Goal: Task Accomplishment & Management: Complete application form

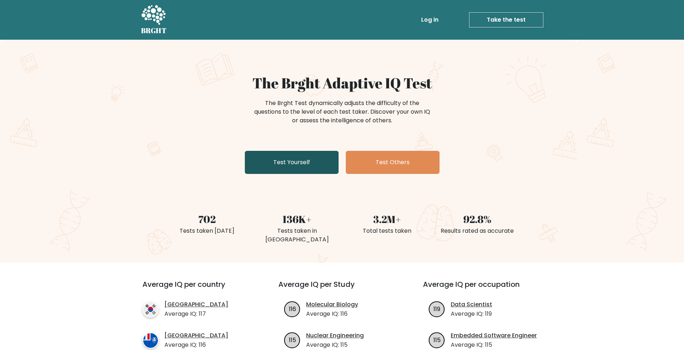
click at [287, 170] on link "Test Yourself" at bounding box center [292, 162] width 94 height 23
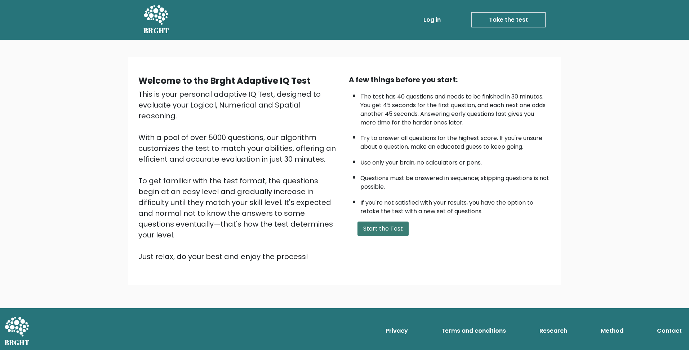
click at [365, 222] on button "Start the Test" at bounding box center [383, 228] width 51 height 14
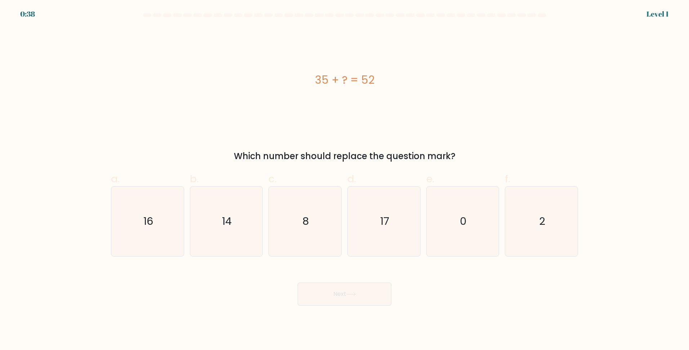
drag, startPoint x: 314, startPoint y: 78, endPoint x: 466, endPoint y: 147, distance: 167.8
click at [466, 147] on div "35 + ? = 52 Which number should replace the question mark?" at bounding box center [345, 94] width 476 height 135
copy div "35 + ? = 52 Which number should replace the question mark?"
click at [382, 223] on text "17" at bounding box center [384, 221] width 9 height 14
click at [345, 180] on input "d. 17" at bounding box center [345, 177] width 0 height 5
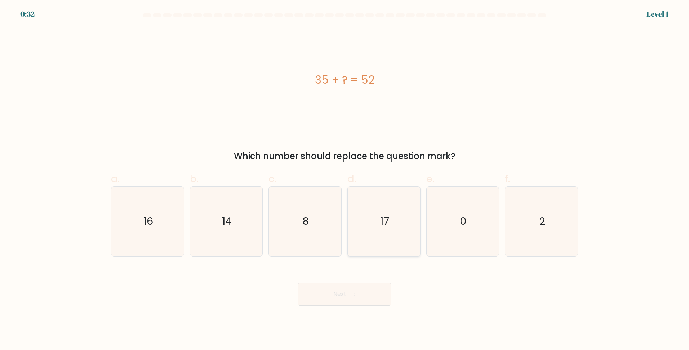
radio input "true"
click at [350, 292] on icon at bounding box center [351, 294] width 10 height 4
click at [328, 136] on div "35 + ? = 52 Which number should replace the question mark?" at bounding box center [345, 94] width 476 height 135
click at [338, 292] on button "Next" at bounding box center [345, 293] width 94 height 23
click at [382, 107] on div "35 + ? = 52" at bounding box center [344, 79] width 467 height 105
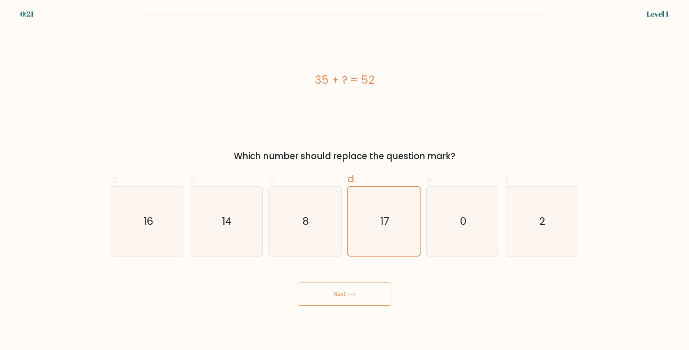
click at [341, 80] on div "35 + ? = 52" at bounding box center [344, 80] width 467 height 16
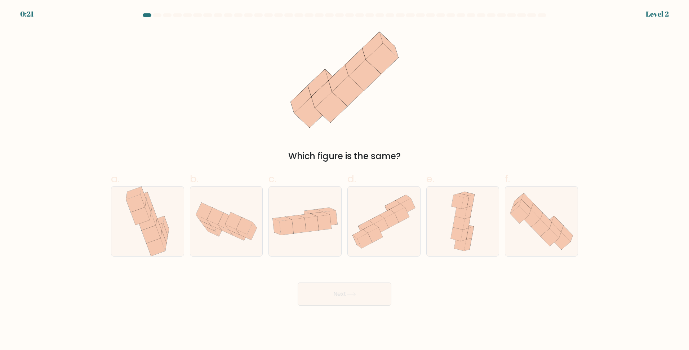
click at [345, 80] on icon at bounding box center [348, 91] width 32 height 31
click at [313, 234] on icon at bounding box center [305, 221] width 72 height 37
click at [345, 180] on input "c." at bounding box center [345, 177] width 0 height 5
radio input "true"
click at [344, 294] on button "Next" at bounding box center [345, 293] width 94 height 23
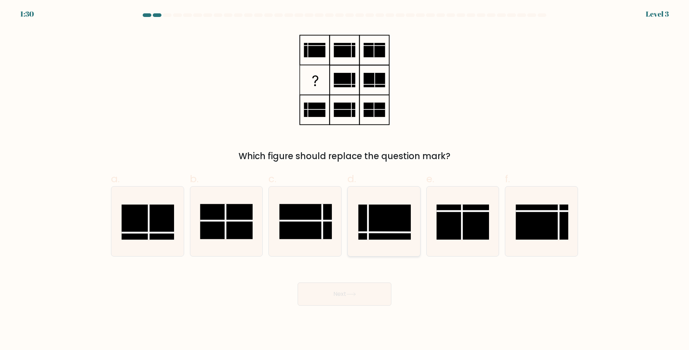
click at [385, 215] on rect at bounding box center [384, 221] width 53 height 35
click at [345, 180] on input "d." at bounding box center [345, 177] width 0 height 5
radio input "true"
click at [373, 296] on button "Next" at bounding box center [345, 293] width 94 height 23
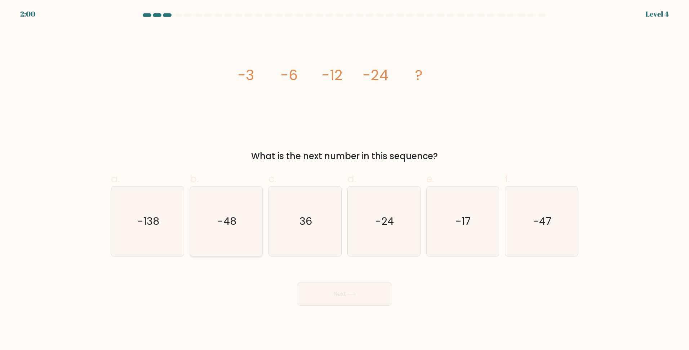
click at [248, 210] on icon "-48" at bounding box center [226, 221] width 70 height 70
click at [345, 180] on input "b. -48" at bounding box center [345, 177] width 0 height 5
radio input "true"
click at [324, 289] on button "Next" at bounding box center [345, 293] width 94 height 23
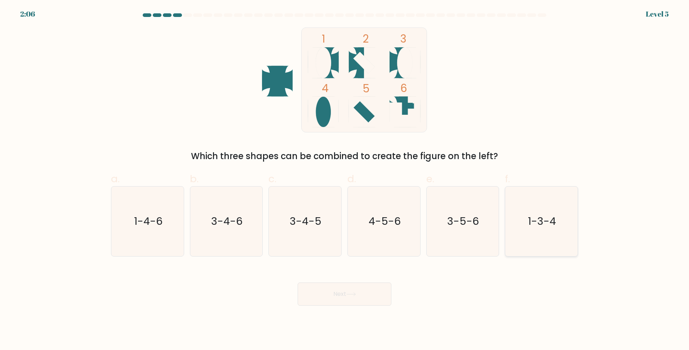
click at [536, 224] on text "1-3-4" at bounding box center [542, 221] width 28 height 14
click at [345, 180] on input "f. 1-3-4" at bounding box center [345, 177] width 0 height 5
radio input "true"
click at [356, 294] on icon at bounding box center [351, 294] width 10 height 4
click at [348, 291] on button "Next" at bounding box center [345, 293] width 94 height 23
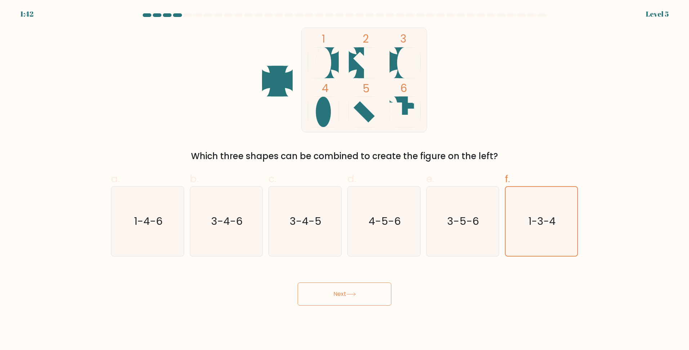
drag, startPoint x: 424, startPoint y: 150, endPoint x: 427, endPoint y: 156, distance: 7.1
click at [424, 149] on div "1 2 3 4 5 6 Which three shapes can be combined to create the figure on the left?" at bounding box center [345, 94] width 476 height 135
click at [512, 195] on icon "1-3-4" at bounding box center [541, 221] width 69 height 69
click at [345, 180] on input "f. 1-3-4" at bounding box center [345, 177] width 0 height 5
click at [512, 195] on icon "1-3-4" at bounding box center [541, 221] width 69 height 69
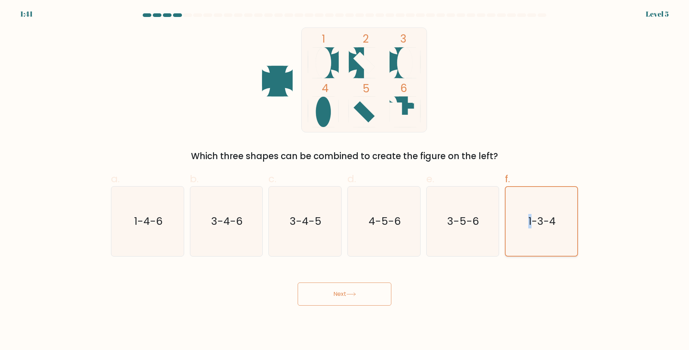
click at [345, 180] on input "f. 1-3-4" at bounding box center [345, 177] width 0 height 5
click at [512, 195] on icon "1-3-4" at bounding box center [541, 221] width 69 height 69
click at [345, 180] on input "f. 1-3-4" at bounding box center [345, 177] width 0 height 5
click at [378, 291] on button "Next" at bounding box center [345, 293] width 94 height 23
click at [335, 294] on button "Next" at bounding box center [345, 293] width 94 height 23
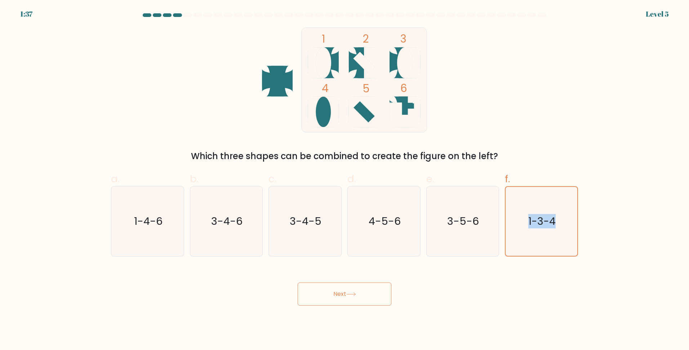
click at [335, 294] on button "Next" at bounding box center [345, 293] width 94 height 23
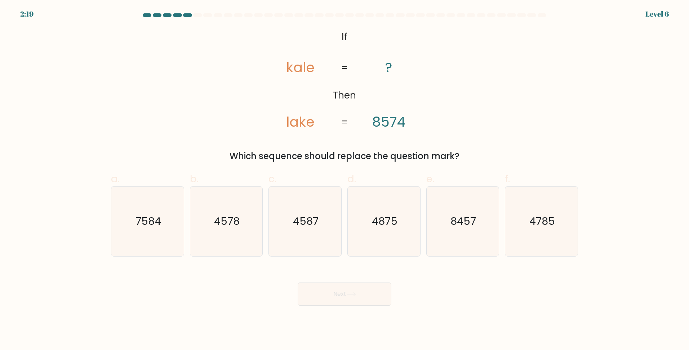
click at [260, 65] on div "@import url('https://fonts.googleapis.com/css?family=Abril+Fatface:400,100,100i…" at bounding box center [345, 94] width 476 height 135
drag, startPoint x: 406, startPoint y: 96, endPoint x: 469, endPoint y: 80, distance: 64.5
click at [469, 80] on div "@import url('https://fonts.googleapis.com/css?family=Abril+Fatface:400,100,100i…" at bounding box center [345, 94] width 476 height 135
click at [469, 79] on div "@import url('https://fonts.googleapis.com/css?family=Abril+Fatface:400,100,100i…" at bounding box center [345, 94] width 476 height 135
click at [314, 219] on text "4587" at bounding box center [306, 221] width 26 height 14
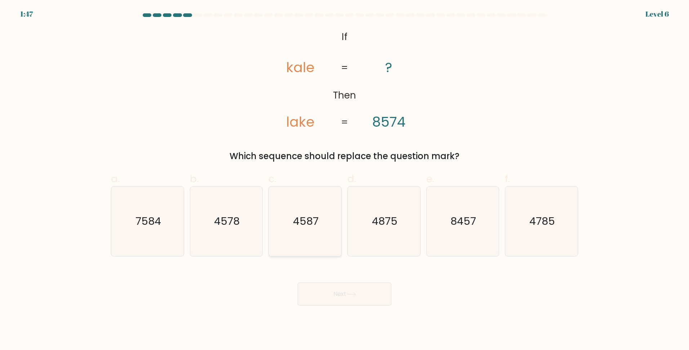
click at [345, 180] on input "c. 4587" at bounding box center [345, 177] width 0 height 5
radio input "true"
click at [336, 293] on button "Next" at bounding box center [345, 293] width 94 height 23
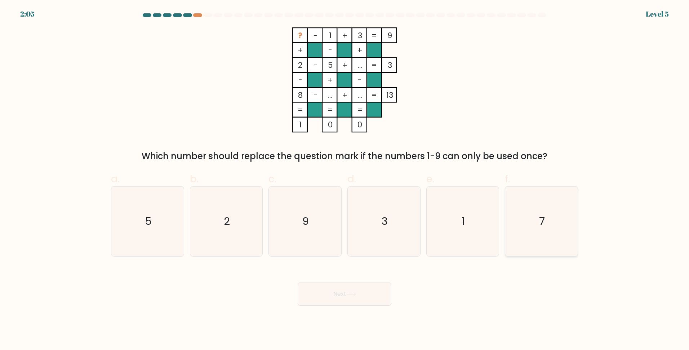
click at [530, 206] on icon "7" at bounding box center [542, 221] width 70 height 70
click at [345, 180] on input "f. 7" at bounding box center [345, 177] width 0 height 5
radio input "true"
click at [343, 299] on button "Next" at bounding box center [345, 293] width 94 height 23
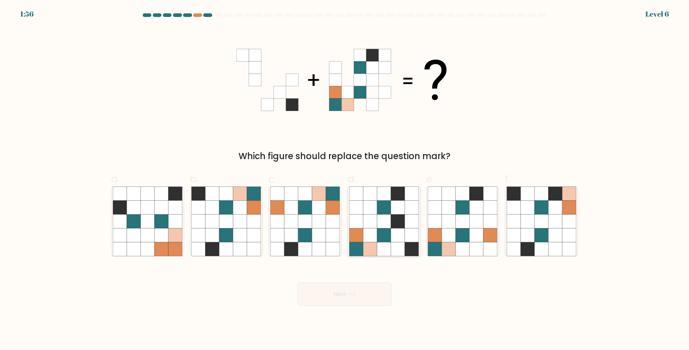
click at [403, 219] on icon at bounding box center [398, 221] width 14 height 14
click at [345, 180] on input "d." at bounding box center [345, 177] width 0 height 5
radio input "true"
click at [360, 287] on button "Next" at bounding box center [345, 293] width 94 height 23
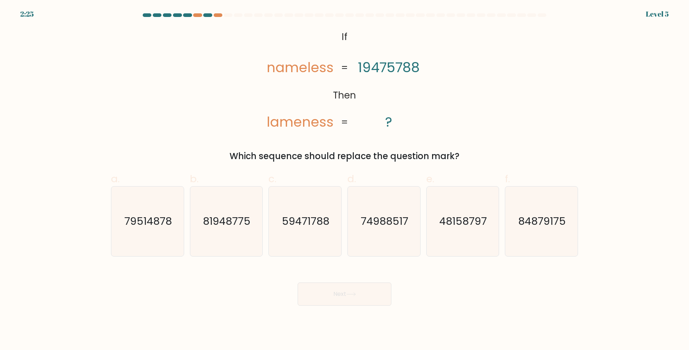
click at [266, 67] on icon "@import url('https://fonts.googleapis.com/css?family=Abril+Fatface:400,100,100i…" at bounding box center [345, 79] width 170 height 105
click at [300, 210] on icon "59471788" at bounding box center [305, 221] width 70 height 70
click at [345, 180] on input "c. 59471788" at bounding box center [345, 177] width 0 height 5
radio input "true"
click at [326, 291] on button "Next" at bounding box center [345, 293] width 94 height 23
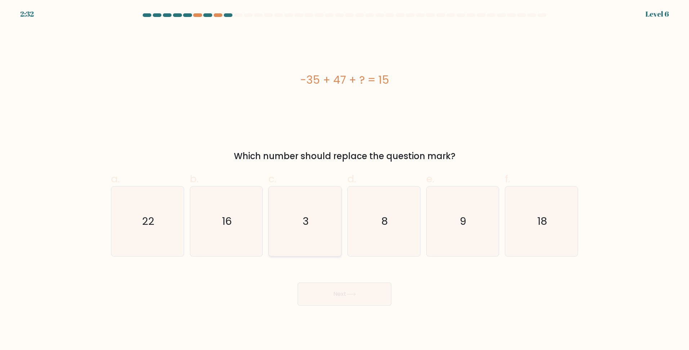
click at [314, 224] on icon "3" at bounding box center [305, 221] width 70 height 70
click at [345, 180] on input "c. 3" at bounding box center [345, 177] width 0 height 5
radio input "true"
click at [332, 284] on button "Next" at bounding box center [345, 293] width 94 height 23
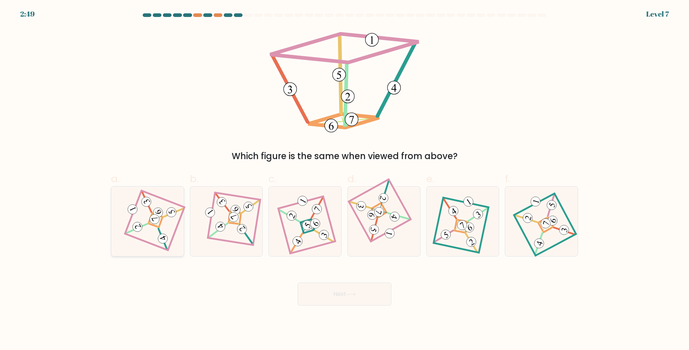
click at [156, 222] on 906 at bounding box center [154, 219] width 13 height 13
click at [345, 180] on input "a." at bounding box center [345, 177] width 0 height 5
radio input "true"
click at [328, 292] on button "Next" at bounding box center [345, 293] width 94 height 23
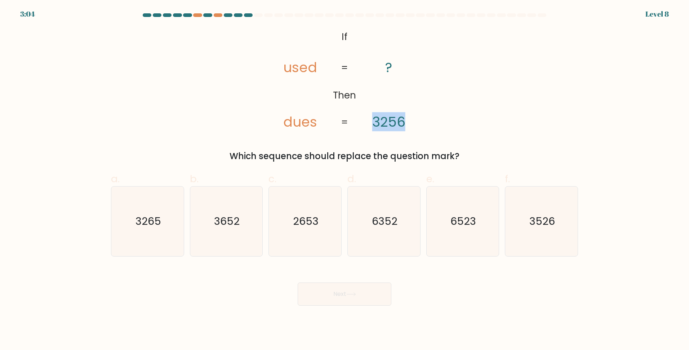
drag, startPoint x: 372, startPoint y: 118, endPoint x: 417, endPoint y: 119, distance: 45.4
click at [417, 119] on icon "@import url('https://fonts.googleapis.com/css?family=Abril+Fatface:400,100,100i…" at bounding box center [345, 79] width 170 height 105
drag, startPoint x: 287, startPoint y: 68, endPoint x: 286, endPoint y: 74, distance: 5.5
click at [286, 74] on tspan "used" at bounding box center [300, 67] width 34 height 19
drag, startPoint x: 306, startPoint y: 230, endPoint x: 311, endPoint y: 232, distance: 5.6
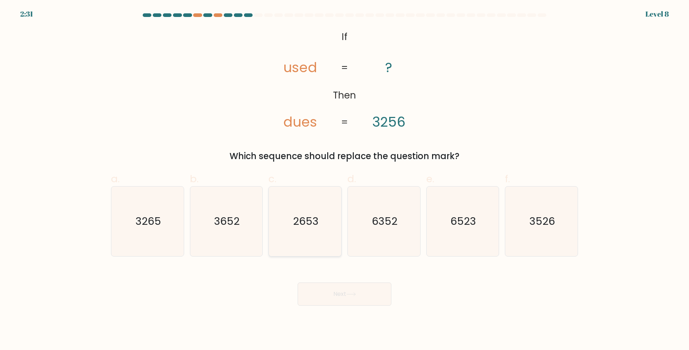
click at [308, 230] on icon "2653" at bounding box center [305, 221] width 70 height 70
click at [345, 180] on input "c. 2653" at bounding box center [345, 177] width 0 height 5
radio input "true"
click at [317, 289] on button "Next" at bounding box center [345, 293] width 94 height 23
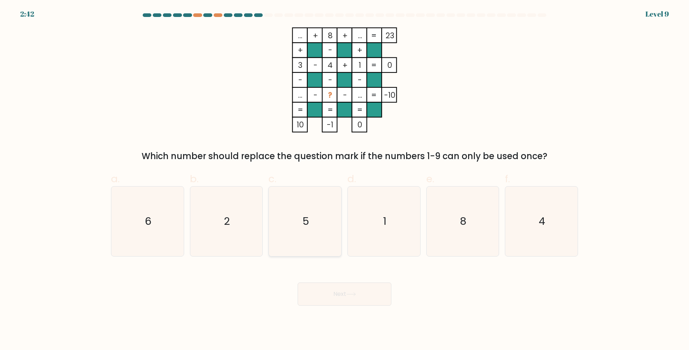
click at [306, 192] on icon "5" at bounding box center [305, 221] width 70 height 70
click at [345, 180] on input "c. 5" at bounding box center [345, 177] width 0 height 5
radio input "true"
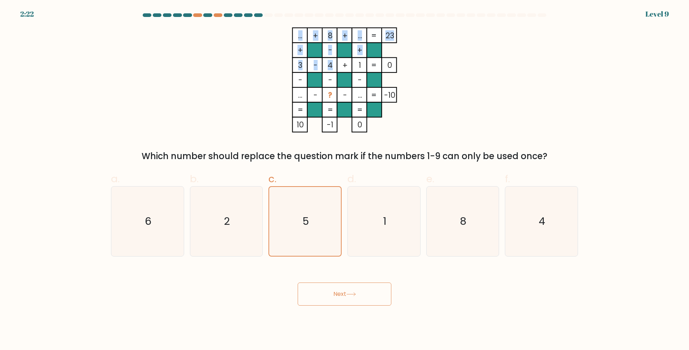
drag, startPoint x: 325, startPoint y: 35, endPoint x: 330, endPoint y: 59, distance: 25.0
click at [330, 59] on icon "... + 8 + ... 23 + - + 3 - 4 + 1 0 - - - ... - ? - ... = -10 = = = = 10 -1 0 =" at bounding box center [344, 79] width 216 height 105
click at [336, 50] on rect at bounding box center [329, 50] width 15 height 15
click at [378, 292] on button "Next" at bounding box center [345, 293] width 94 height 23
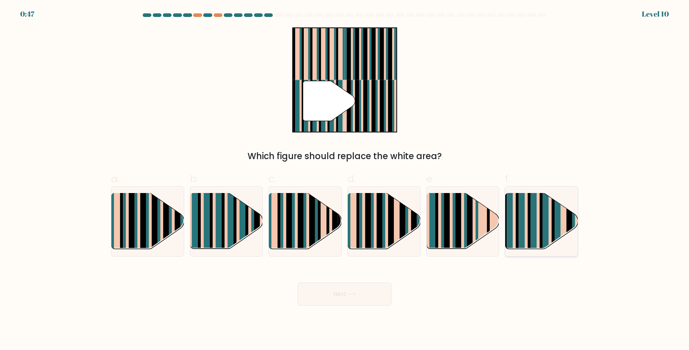
click at [510, 234] on rect at bounding box center [510, 228] width 6 height 72
click at [345, 180] on input "f." at bounding box center [345, 177] width 0 height 5
radio input "true"
click at [363, 294] on button "Next" at bounding box center [345, 293] width 94 height 23
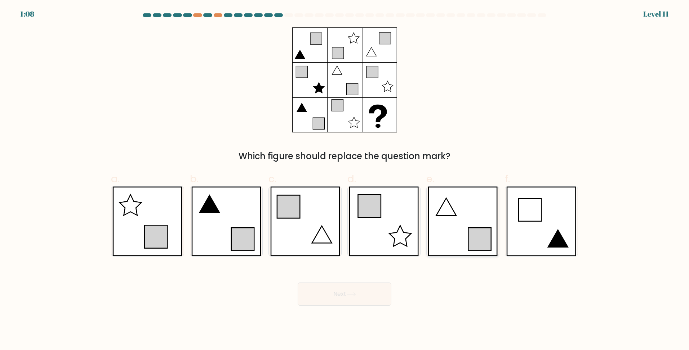
click at [485, 241] on icon at bounding box center [479, 239] width 23 height 23
click at [345, 180] on input "e." at bounding box center [345, 177] width 0 height 5
radio input "true"
click at [361, 288] on button "Next" at bounding box center [345, 293] width 94 height 23
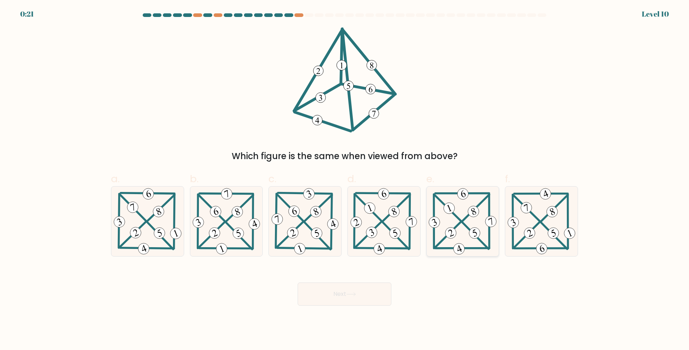
click at [492, 233] on icon at bounding box center [462, 221] width 71 height 70
click at [345, 180] on input "e." at bounding box center [345, 177] width 0 height 5
radio input "true"
drag, startPoint x: 360, startPoint y: 289, endPoint x: 372, endPoint y: 296, distance: 12.7
click at [368, 290] on button "Next" at bounding box center [345, 293] width 94 height 23
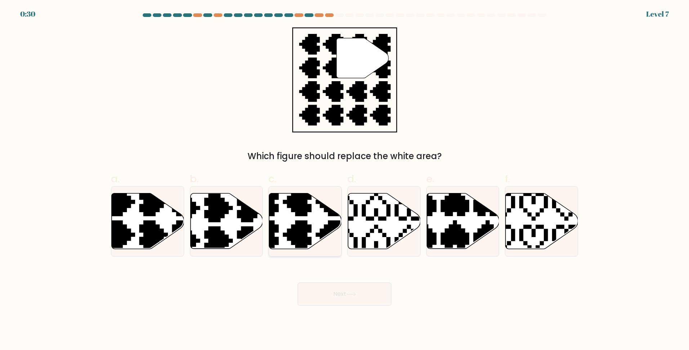
click at [293, 219] on icon at bounding box center [305, 221] width 72 height 56
click at [345, 180] on input "c." at bounding box center [345, 177] width 0 height 5
radio input "true"
click at [341, 297] on button "Next" at bounding box center [345, 293] width 94 height 23
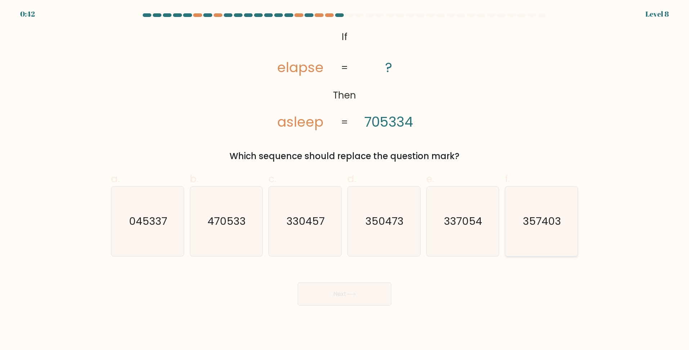
click at [535, 233] on icon "357403" at bounding box center [542, 221] width 70 height 70
click at [345, 180] on input "f. 357403" at bounding box center [345, 177] width 0 height 5
radio input "true"
click at [363, 304] on button "Next" at bounding box center [345, 293] width 94 height 23
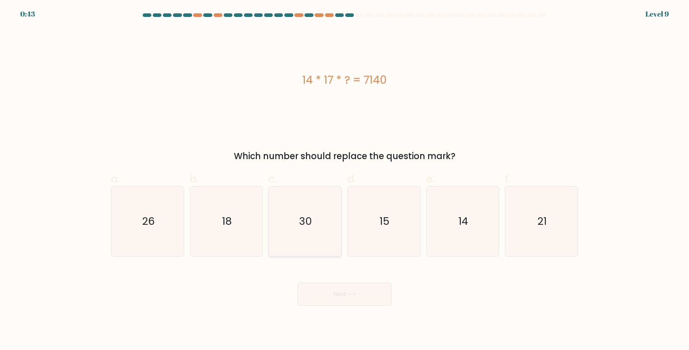
click at [299, 214] on icon "30" at bounding box center [305, 221] width 70 height 70
click at [345, 180] on input "c. 30" at bounding box center [345, 177] width 0 height 5
radio input "true"
click at [329, 293] on button "Next" at bounding box center [345, 293] width 94 height 23
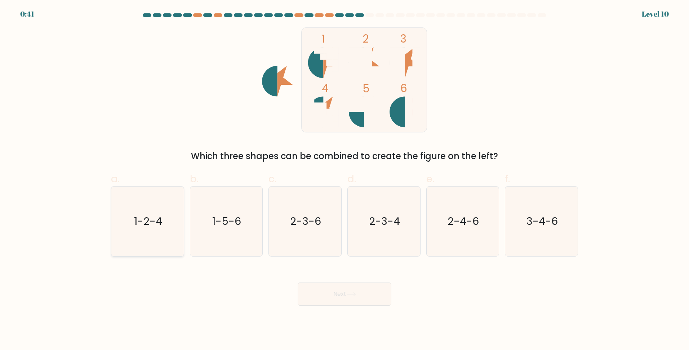
click at [161, 224] on text "1-2-4" at bounding box center [148, 221] width 28 height 14
click at [345, 180] on input "a. 1-2-4" at bounding box center [345, 177] width 0 height 5
radio input "true"
click at [337, 292] on button "Next" at bounding box center [345, 293] width 94 height 23
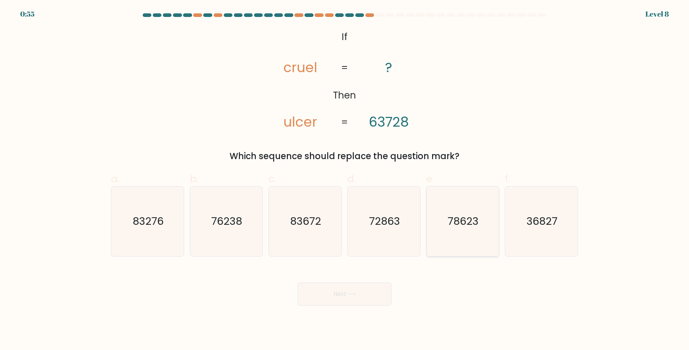
click at [442, 231] on icon "78623" at bounding box center [463, 221] width 70 height 70
click at [345, 180] on input "e. 78623" at bounding box center [345, 177] width 0 height 5
radio input "true"
click at [345, 297] on button "Next" at bounding box center [345, 293] width 94 height 23
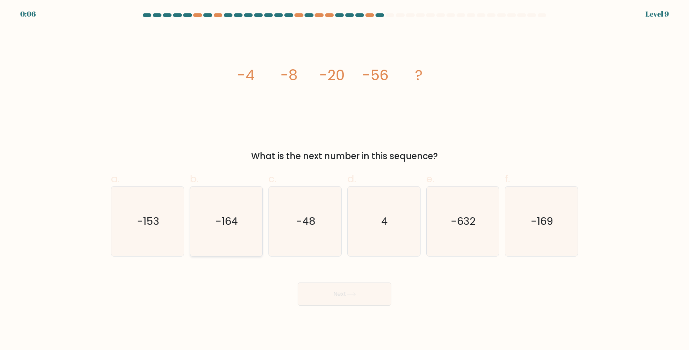
click at [231, 234] on icon "-164" at bounding box center [226, 221] width 70 height 70
click at [345, 180] on input "b. -164" at bounding box center [345, 177] width 0 height 5
radio input "true"
click at [336, 288] on button "Next" at bounding box center [345, 293] width 94 height 23
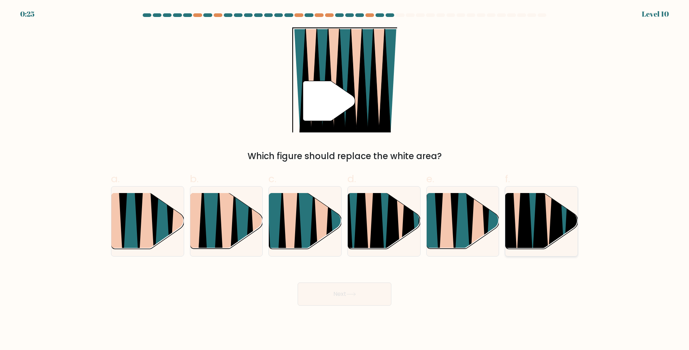
click at [554, 229] on icon at bounding box center [556, 193] width 16 height 145
click at [345, 180] on input "f." at bounding box center [345, 177] width 0 height 5
radio input "true"
click at [321, 293] on button "Next" at bounding box center [345, 293] width 94 height 23
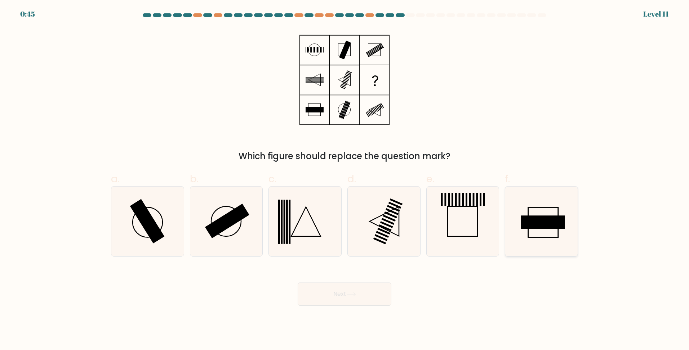
click at [537, 226] on rect at bounding box center [543, 222] width 44 height 13
click at [345, 180] on input "f." at bounding box center [345, 177] width 0 height 5
radio input "true"
click at [356, 296] on icon at bounding box center [351, 294] width 10 height 4
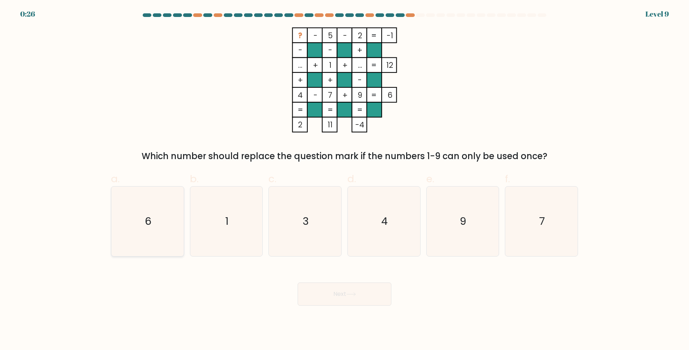
click at [147, 214] on text "6" at bounding box center [148, 221] width 6 height 14
click at [345, 180] on input "a. 6" at bounding box center [345, 177] width 0 height 5
radio input "true"
click at [315, 294] on button "Next" at bounding box center [345, 293] width 94 height 23
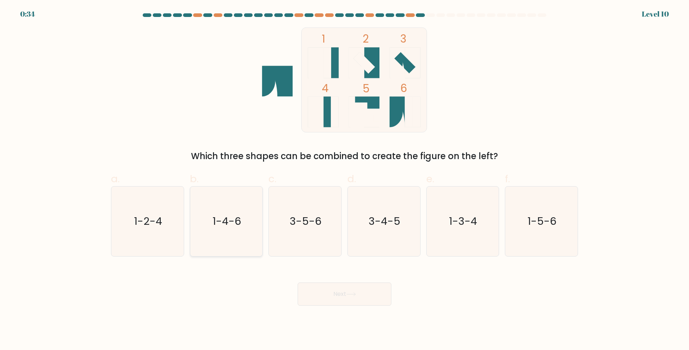
click at [237, 211] on icon "1-4-6" at bounding box center [226, 221] width 70 height 70
click at [345, 180] on input "b. 1-4-6" at bounding box center [345, 177] width 0 height 5
radio input "true"
click at [337, 298] on button "Next" at bounding box center [345, 293] width 94 height 23
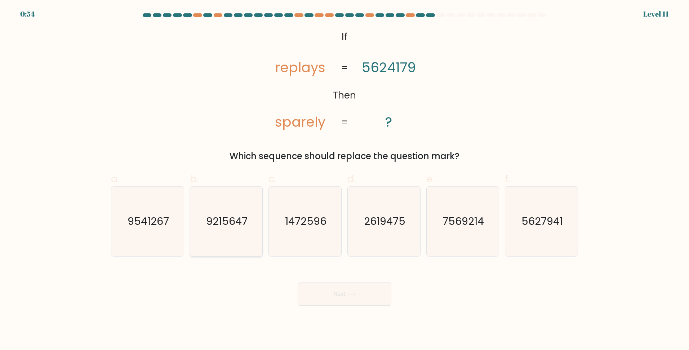
click at [212, 222] on text "9215647" at bounding box center [226, 221] width 41 height 14
click at [345, 180] on input "b. 9215647" at bounding box center [345, 177] width 0 height 5
radio input "true"
click at [327, 288] on button "Next" at bounding box center [345, 293] width 94 height 23
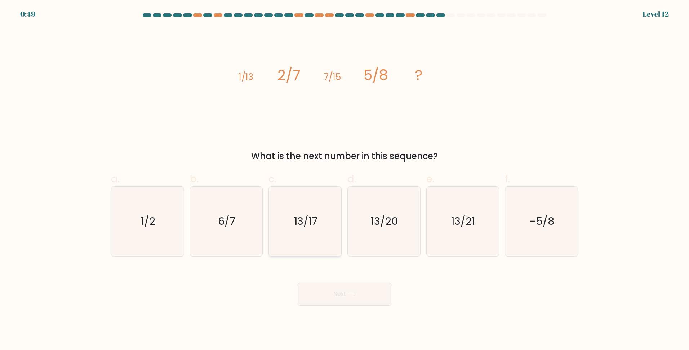
click at [323, 239] on icon "13/17" at bounding box center [305, 221] width 70 height 70
click at [345, 180] on input "c. 13/17" at bounding box center [345, 177] width 0 height 5
radio input "true"
click at [329, 299] on button "Next" at bounding box center [345, 293] width 94 height 23
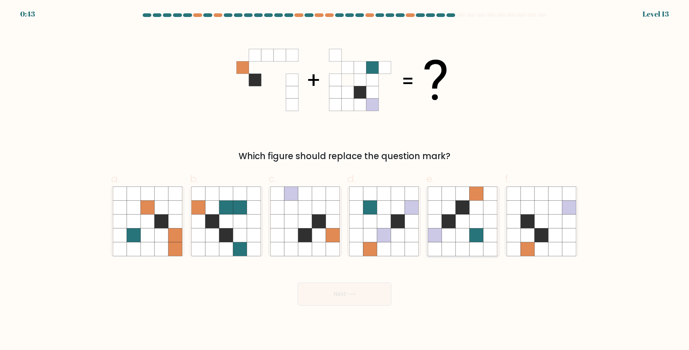
click at [473, 247] on icon at bounding box center [477, 249] width 14 height 14
click at [345, 180] on input "e." at bounding box center [345, 177] width 0 height 5
radio input "true"
click at [373, 297] on button "Next" at bounding box center [345, 293] width 94 height 23
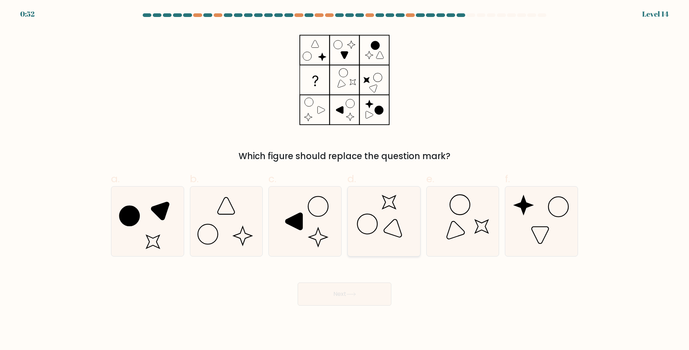
click at [375, 217] on circle at bounding box center [367, 224] width 28 height 28
click at [345, 180] on input "d." at bounding box center [345, 177] width 0 height 5
radio input "true"
click at [368, 293] on button "Next" at bounding box center [345, 293] width 94 height 23
click at [310, 285] on button "Next" at bounding box center [345, 293] width 94 height 23
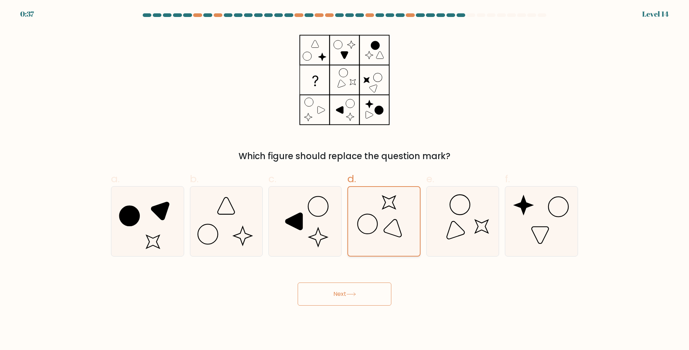
click at [363, 236] on icon at bounding box center [384, 221] width 69 height 69
click at [345, 180] on input "d." at bounding box center [345, 177] width 0 height 5
click at [362, 236] on icon at bounding box center [384, 221] width 69 height 69
click at [345, 180] on input "d." at bounding box center [345, 177] width 0 height 5
click at [342, 290] on button "Next" at bounding box center [345, 293] width 94 height 23
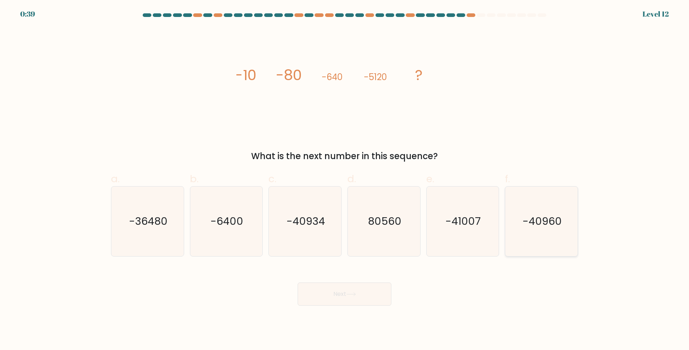
click at [547, 213] on icon "-40960" at bounding box center [542, 221] width 70 height 70
click at [345, 180] on input "f. -40960" at bounding box center [345, 177] width 0 height 5
radio input "true"
click at [366, 301] on button "Next" at bounding box center [345, 293] width 94 height 23
click at [543, 209] on icon "-40960" at bounding box center [541, 221] width 69 height 69
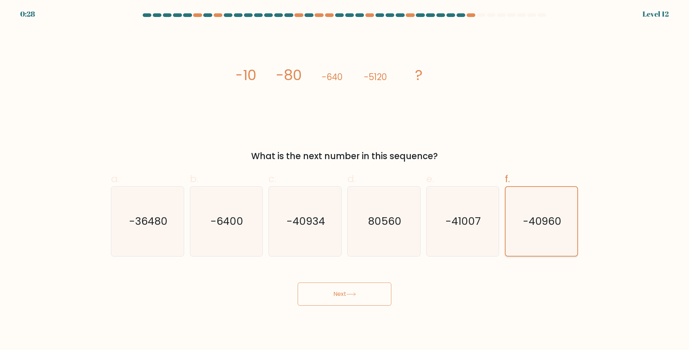
click at [345, 180] on input "f. -40960" at bounding box center [345, 177] width 0 height 5
click at [339, 288] on button "Next" at bounding box center [345, 293] width 94 height 23
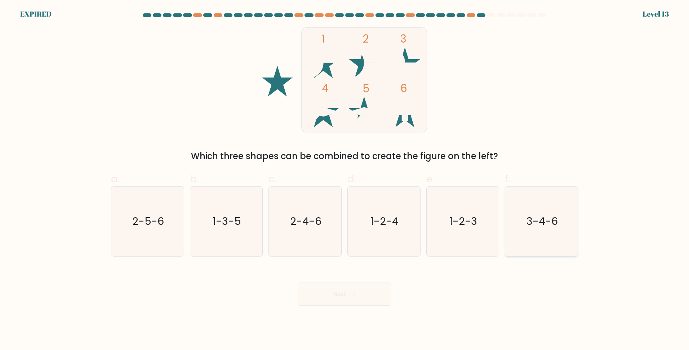
click at [536, 234] on icon "3-4-6" at bounding box center [542, 221] width 70 height 70
click at [345, 180] on input "f. 3-4-6" at bounding box center [345, 177] width 0 height 5
radio input "true"
click at [346, 292] on div "Next" at bounding box center [345, 285] width 476 height 40
click at [527, 222] on icon "3-4-6" at bounding box center [541, 221] width 69 height 69
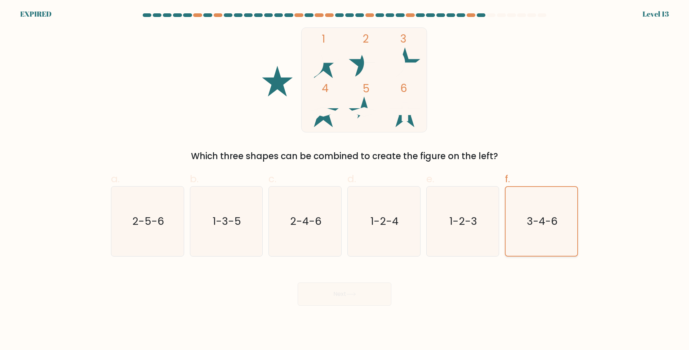
click at [345, 180] on input "f. 3-4-6" at bounding box center [345, 177] width 0 height 5
click at [542, 223] on text "3-4-6" at bounding box center [542, 221] width 31 height 14
click at [542, 225] on text "3-4-6" at bounding box center [542, 221] width 31 height 14
click at [345, 180] on input "f. 3-4-6" at bounding box center [345, 177] width 0 height 5
click at [480, 98] on div "1 2 3 4 5 6 Which three shapes can be combined to create the figure on the left?" at bounding box center [345, 94] width 476 height 135
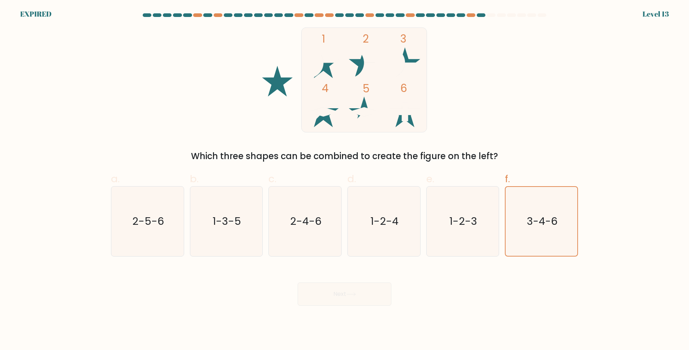
click at [451, 65] on div "1 2 3 4 5 6 Which three shapes can be combined to create the figure on the left?" at bounding box center [345, 94] width 476 height 135
click at [410, 88] on rect at bounding box center [363, 79] width 125 height 105
drag, startPoint x: 331, startPoint y: 70, endPoint x: 367, endPoint y: 78, distance: 36.6
click at [367, 78] on icon "1 2 3 4 5 6" at bounding box center [345, 79] width 194 height 105
click at [281, 8] on div "EXPIRED Level 13" at bounding box center [344, 4] width 689 height 9
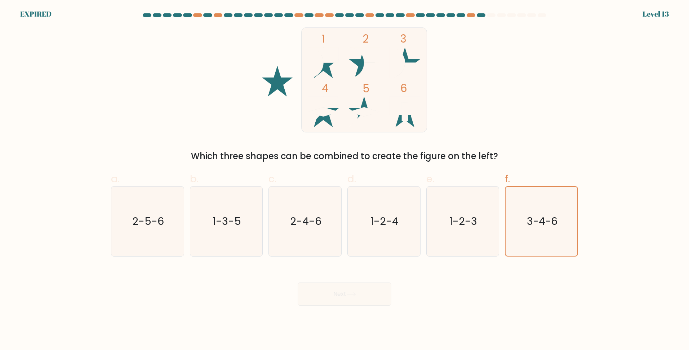
click at [244, 50] on div "1 2 3 4 5 6 Which three shapes can be combined to create the figure on the left?" at bounding box center [345, 94] width 476 height 135
click at [204, 115] on div "1 2 3 4 5 6 Which three shapes can be combined to create the figure on the left?" at bounding box center [345, 94] width 476 height 135
drag, startPoint x: 545, startPoint y: 127, endPoint x: 527, endPoint y: 112, distance: 23.5
click at [527, 112] on div "1 2 3 4 5 6 Which three shapes can be combined to create the figure on the left?" at bounding box center [345, 94] width 476 height 135
